Goal: Transaction & Acquisition: Purchase product/service

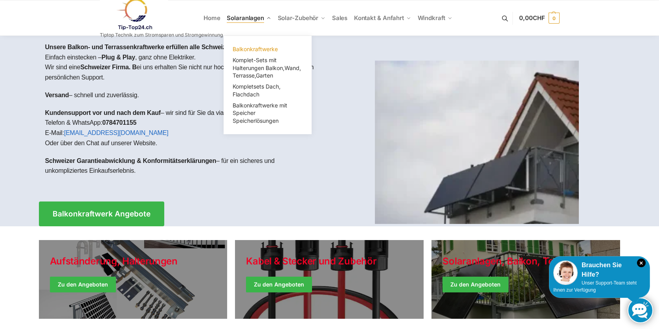
click at [258, 46] on span "Balkonkraftwerke" at bounding box center [255, 49] width 45 height 7
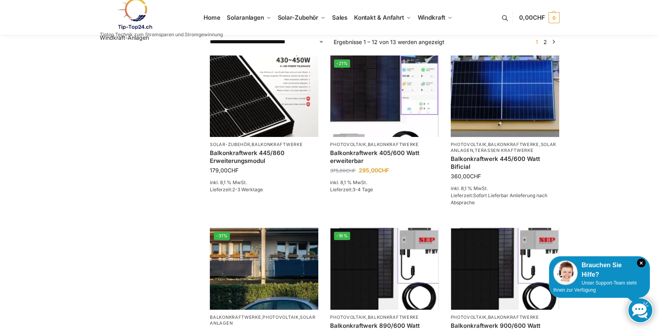
scroll to position [236, 0]
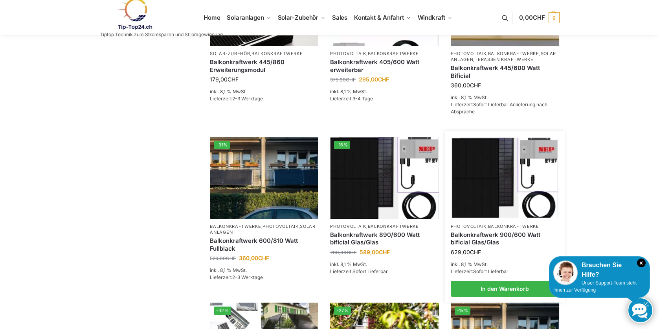
click at [481, 245] on link "Balkonkraftwerk 900/600 Watt bificial Glas/Glas" at bounding box center [505, 238] width 109 height 15
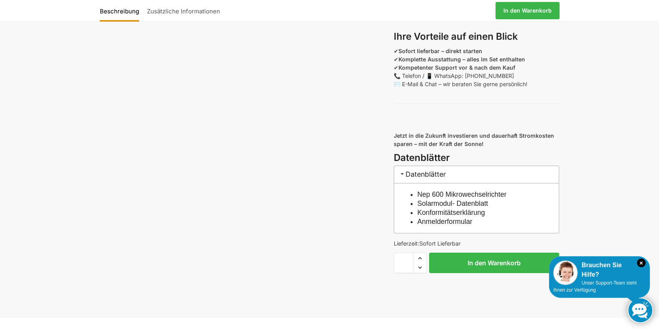
scroll to position [669, 0]
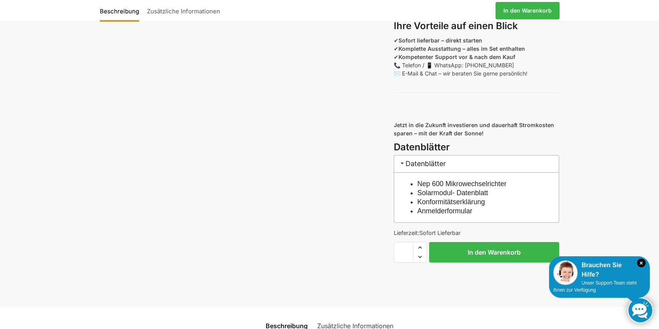
click at [454, 188] on link "Nep 600 Mikrowechselrichter" at bounding box center [462, 184] width 89 height 8
